Goal: Ask a question: Seek information or help from site administrators or community

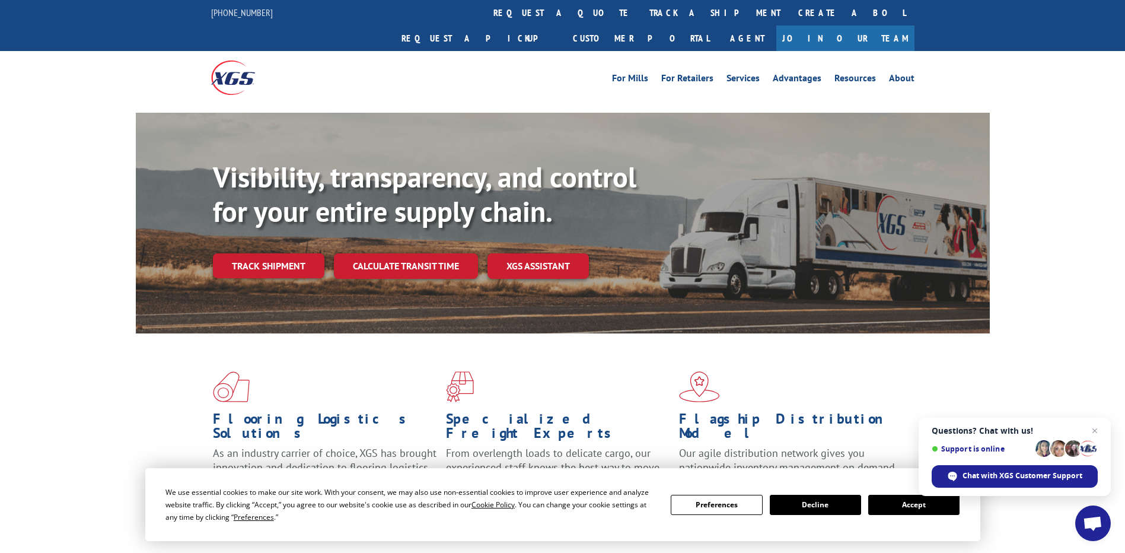
click at [1087, 515] on span "Open chat" at bounding box center [1093, 523] width 36 height 36
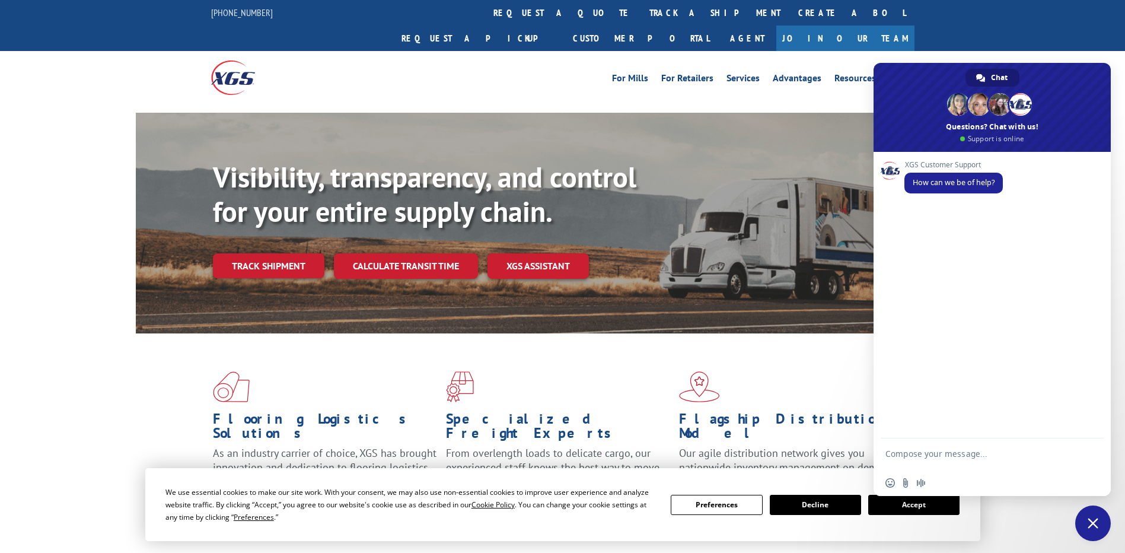
click at [951, 460] on textarea "Compose your message..." at bounding box center [979, 458] width 187 height 21
type textarea "Agent"
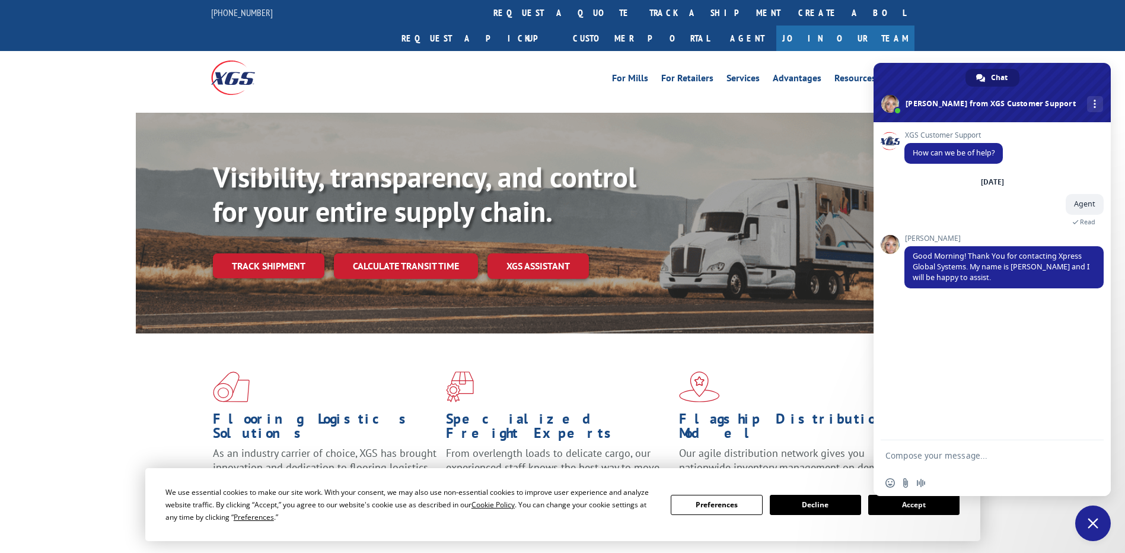
click at [935, 457] on textarea "Compose your message..." at bounding box center [979, 455] width 187 height 11
type textarea "Hello i need information about pickups"
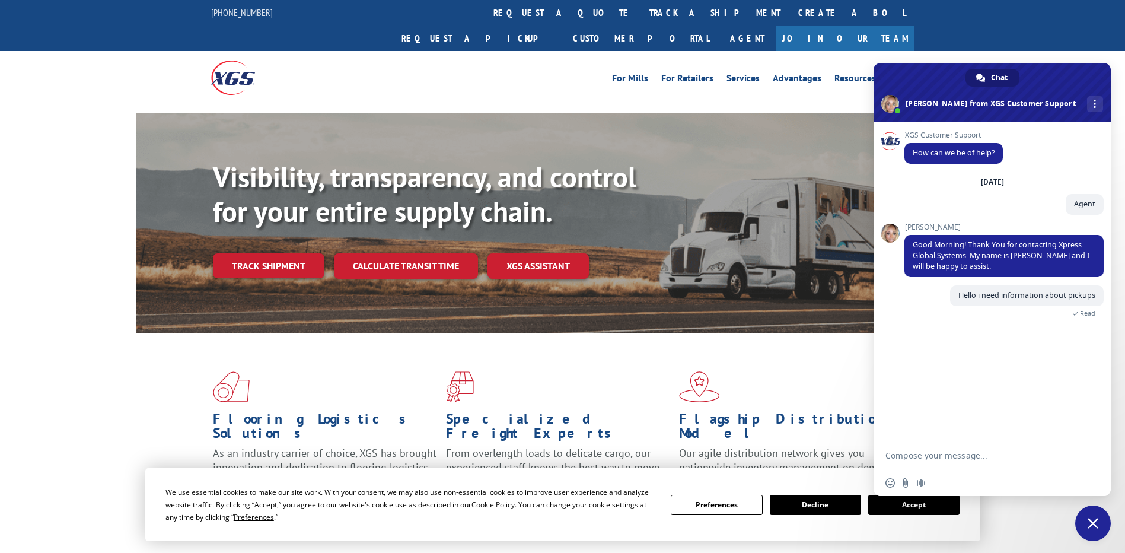
click at [947, 457] on textarea "Compose your message..." at bounding box center [979, 455] width 187 height 11
paste textarea "531668572- 531673990-"
click at [938, 429] on textarea "531668572- 531673990-" at bounding box center [979, 442] width 187 height 53
type textarea "531668572 531673990"
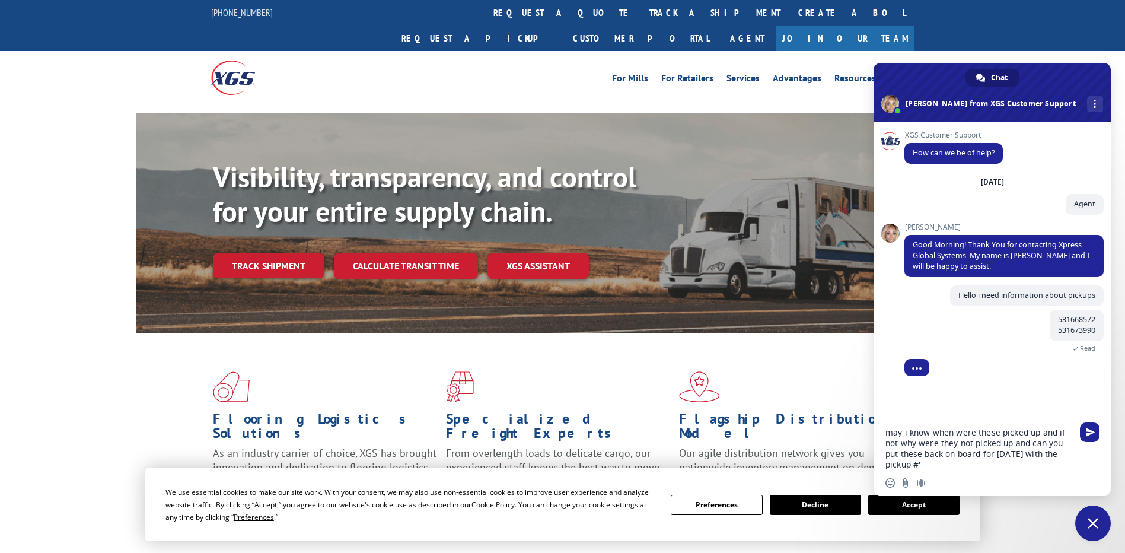
type textarea "may i know when were these picked up and if not why were they not picked up and…"
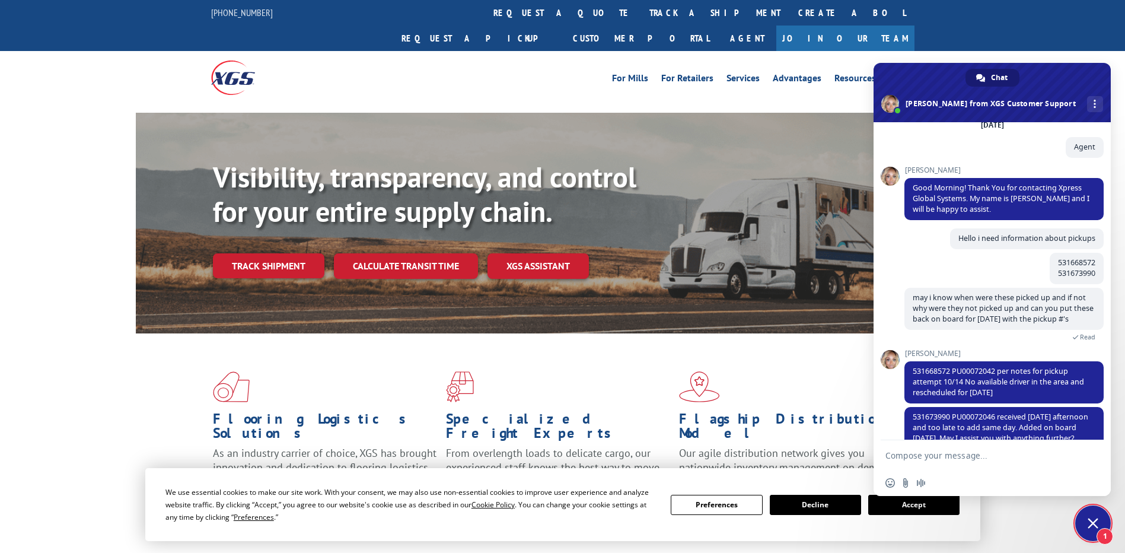
scroll to position [90, 0]
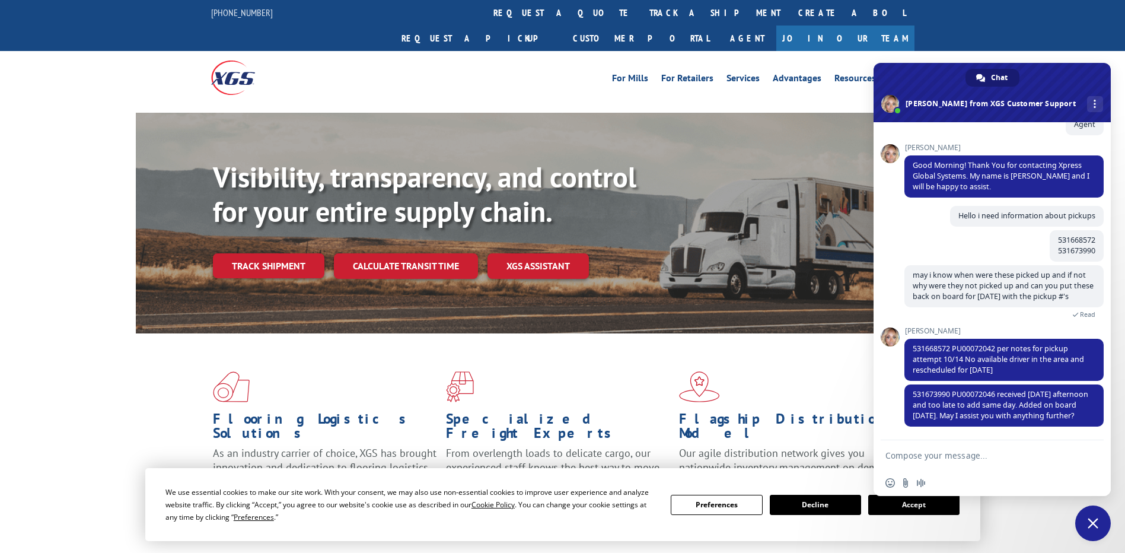
click at [960, 457] on textarea "Compose your message..." at bounding box center [979, 455] width 187 height 11
type textarea "no thank you"
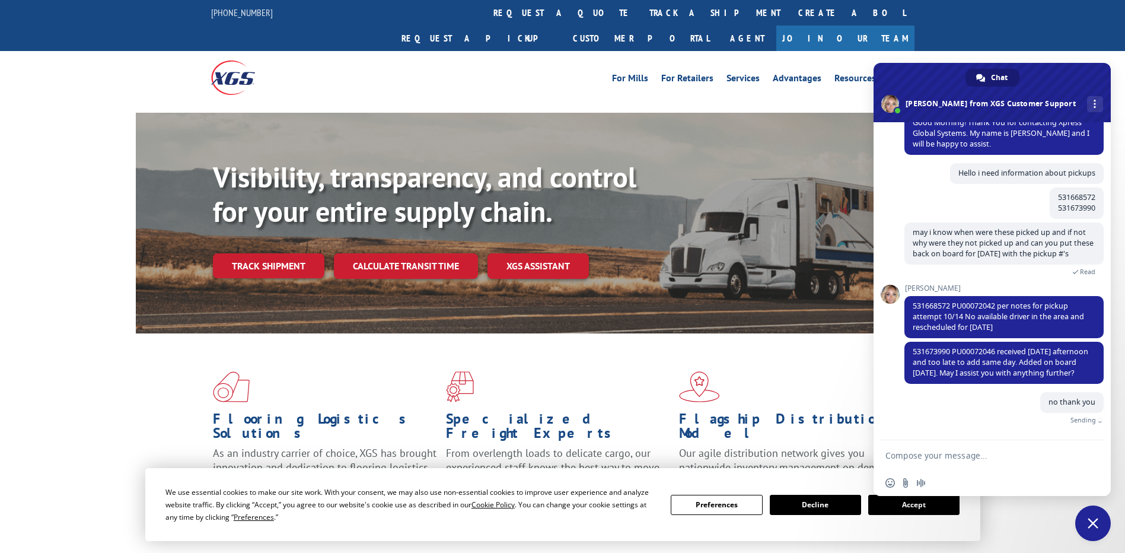
scroll to position [119, 0]
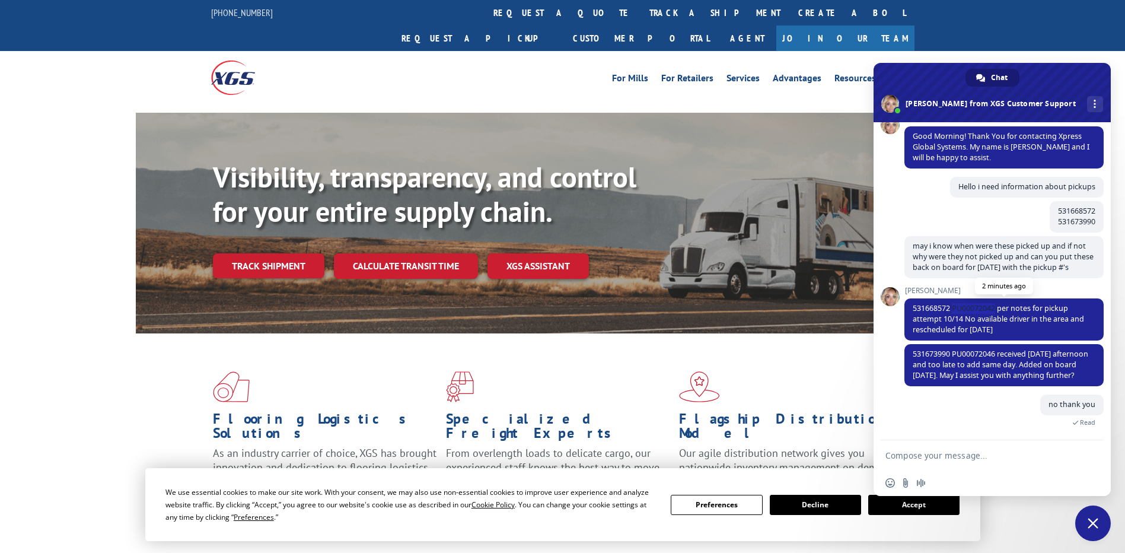
drag, startPoint x: 954, startPoint y: 296, endPoint x: 997, endPoint y: 297, distance: 42.1
click at [997, 303] on span "531668572 PU00072042 per notes for pickup attempt 10/14 No available driver in …" at bounding box center [998, 318] width 171 height 31
copy span "PU00072042"
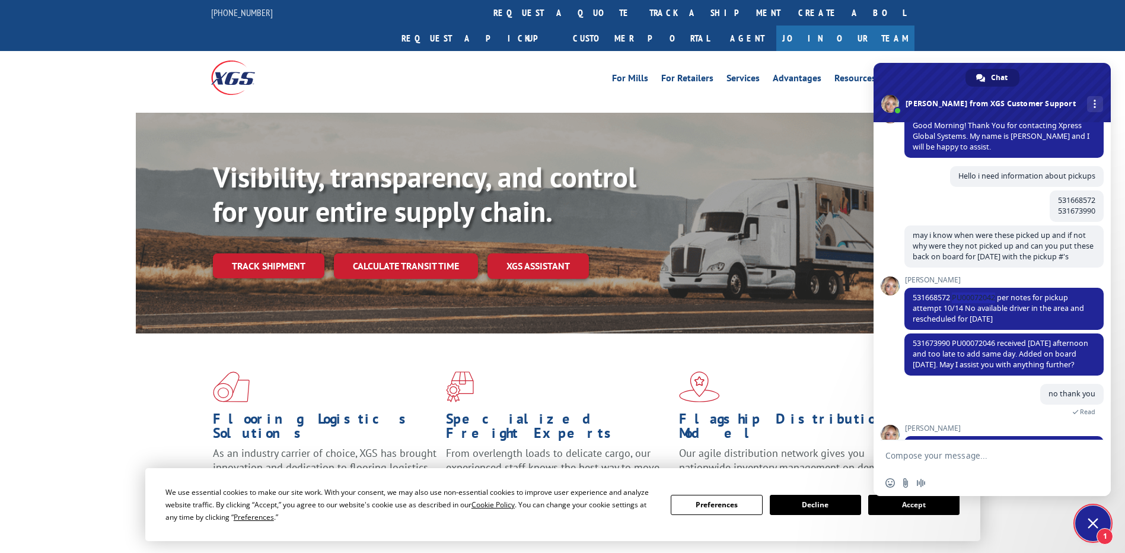
scroll to position [238, 0]
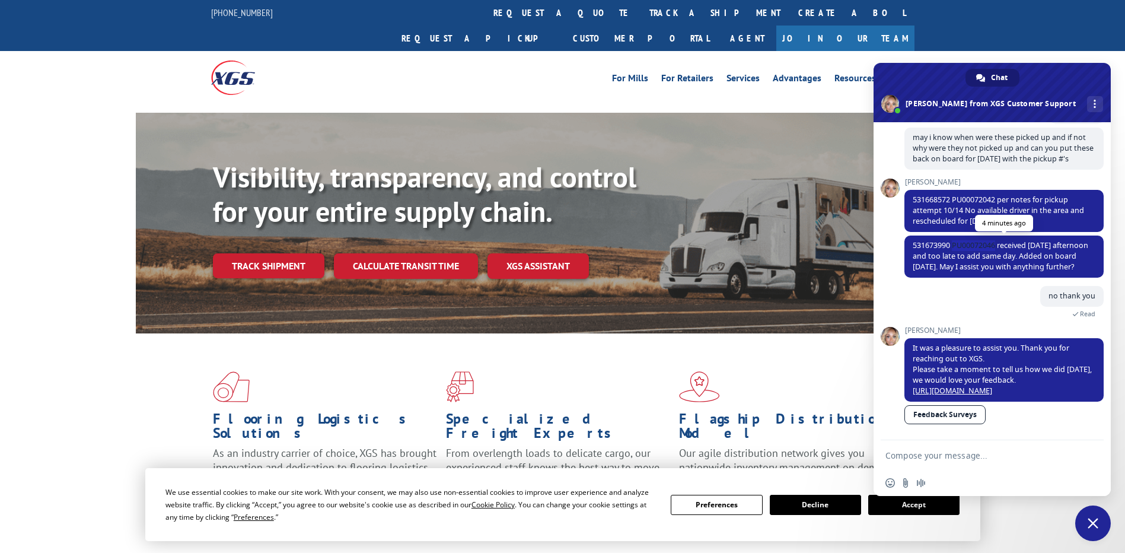
drag, startPoint x: 953, startPoint y: 223, endPoint x: 998, endPoint y: 223, distance: 45.1
click at [998, 240] on span "531673990 PU00072046 received [DATE] afternoon and too late to add same day. Ad…" at bounding box center [1001, 255] width 176 height 31
copy span "PU00072046"
